Goal: Entertainment & Leisure: Consume media (video, audio)

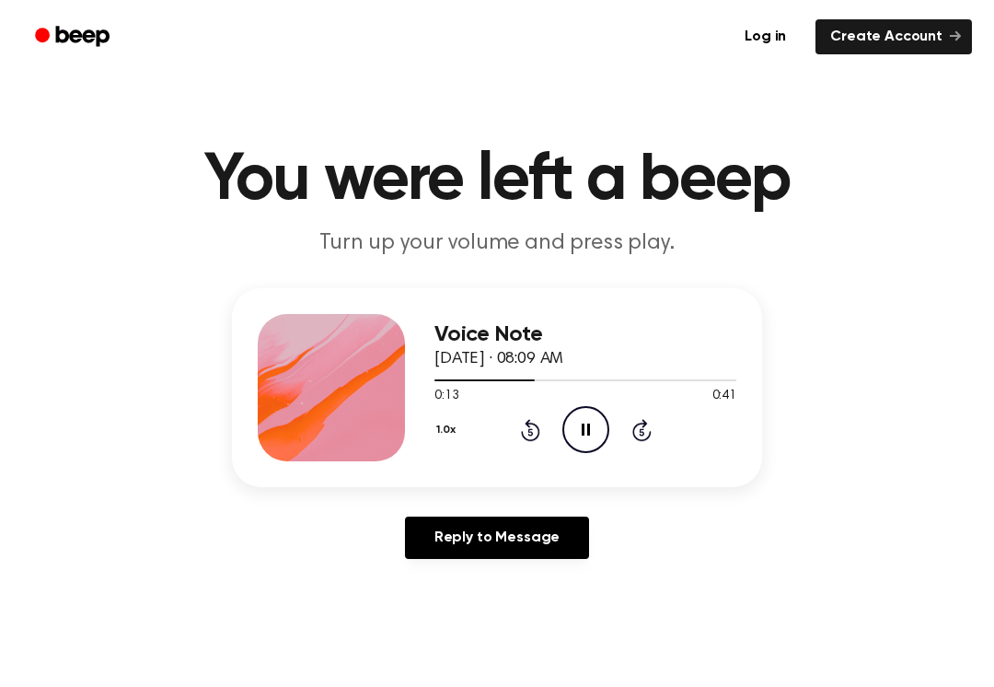
click at [538, 431] on icon at bounding box center [530, 430] width 19 height 22
click at [544, 437] on div "1.0x Rewind 5 seconds Pause Audio Skip 5 seconds" at bounding box center [586, 429] width 302 height 47
click at [534, 434] on icon "Rewind 5 seconds" at bounding box center [530, 430] width 20 height 24
click at [532, 440] on icon at bounding box center [530, 430] width 19 height 22
click at [539, 447] on div "1.0x Rewind 5 seconds Pause Audio Skip 5 seconds" at bounding box center [586, 429] width 302 height 47
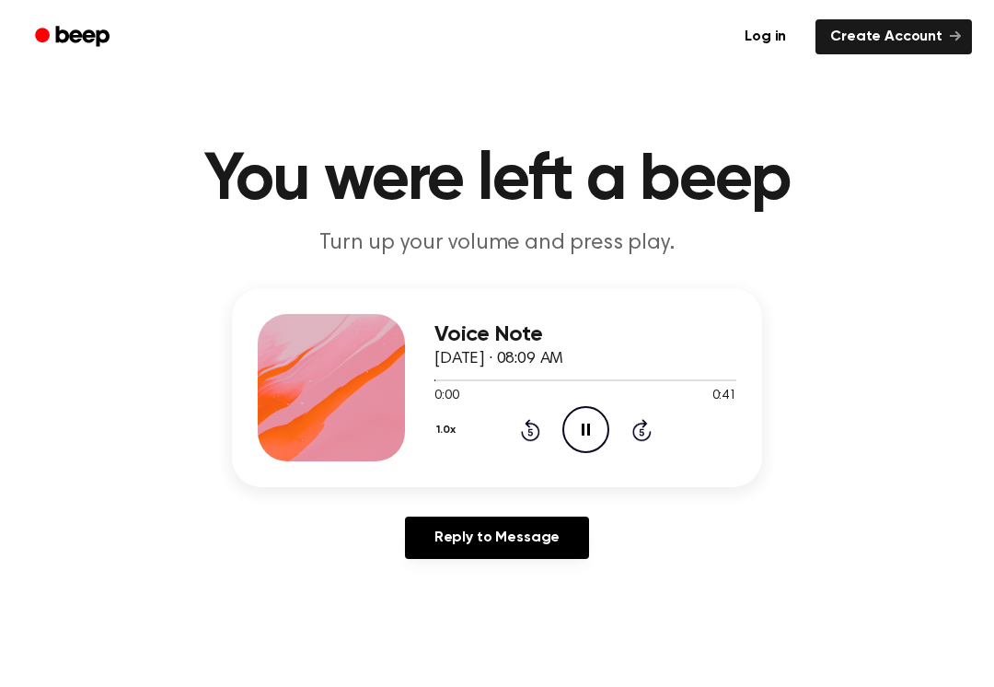
click at [525, 434] on icon "Rewind 5 seconds" at bounding box center [530, 430] width 20 height 24
click at [583, 440] on icon "Pause Audio" at bounding box center [586, 429] width 47 height 47
click at [527, 420] on icon "Rewind 5 seconds" at bounding box center [530, 430] width 20 height 24
click at [540, 436] on icon "Rewind 5 seconds" at bounding box center [530, 430] width 20 height 24
click at [563, 418] on icon "Play Audio" at bounding box center [586, 429] width 47 height 47
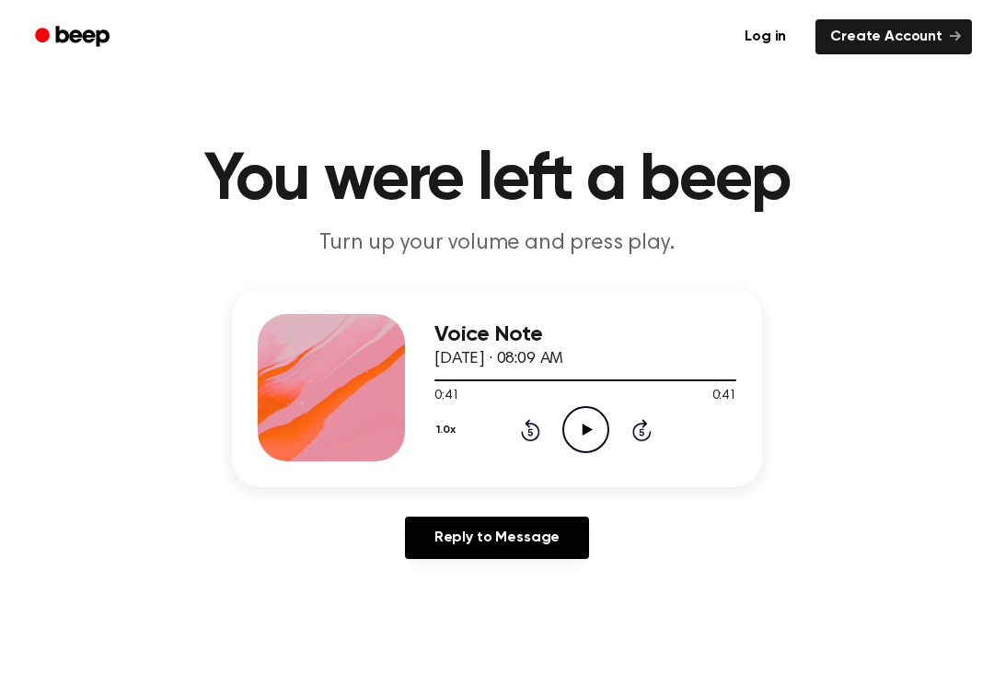
click at [521, 427] on icon "Rewind 5 seconds" at bounding box center [530, 430] width 20 height 24
click at [517, 424] on div "1.0x Rewind 5 seconds Play Audio Skip 5 seconds" at bounding box center [586, 429] width 302 height 47
click at [538, 433] on icon at bounding box center [530, 430] width 19 height 22
click at [540, 436] on div "1.0x Rewind 5 seconds Play Audio Skip 5 seconds" at bounding box center [586, 429] width 302 height 47
click at [538, 432] on icon at bounding box center [530, 430] width 19 height 22
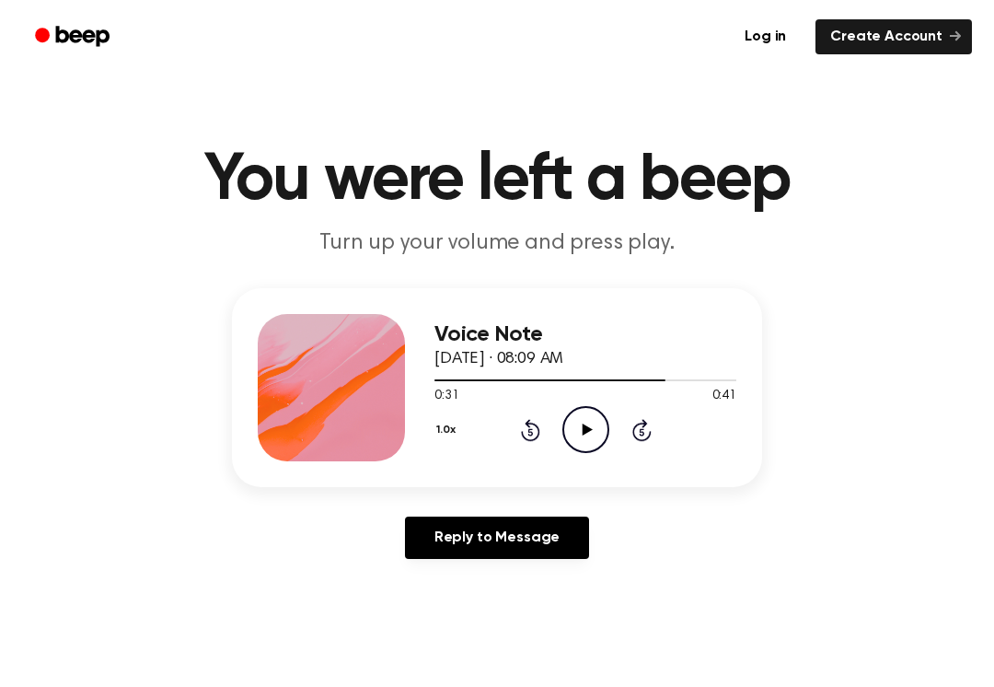
click at [538, 431] on icon at bounding box center [530, 430] width 19 height 22
click at [573, 435] on icon "Play Audio" at bounding box center [586, 429] width 47 height 47
click at [589, 424] on icon at bounding box center [586, 430] width 8 height 12
